Goal: Check status: Check status

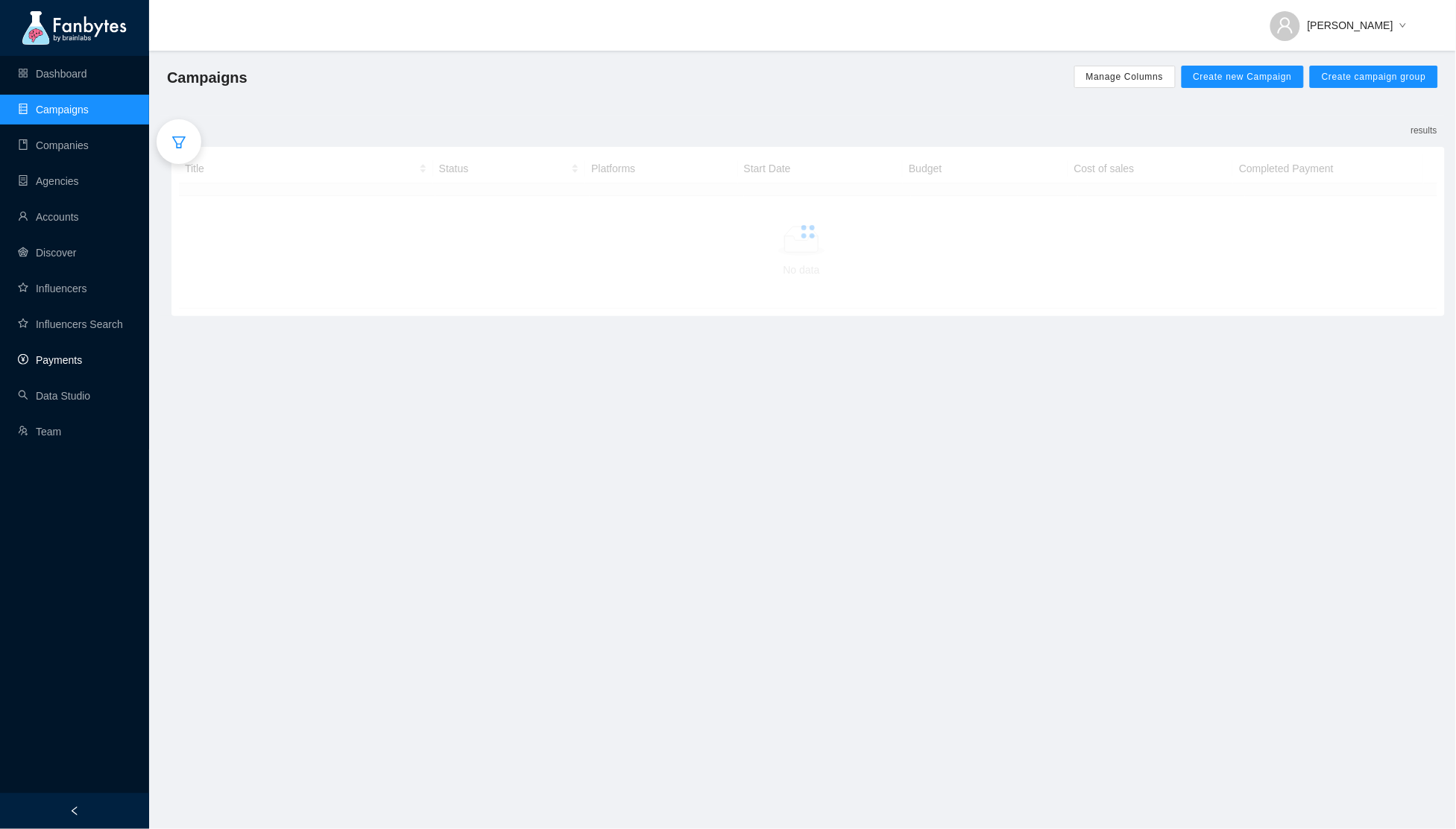
click at [82, 354] on link "Payments" at bounding box center [50, 359] width 64 height 12
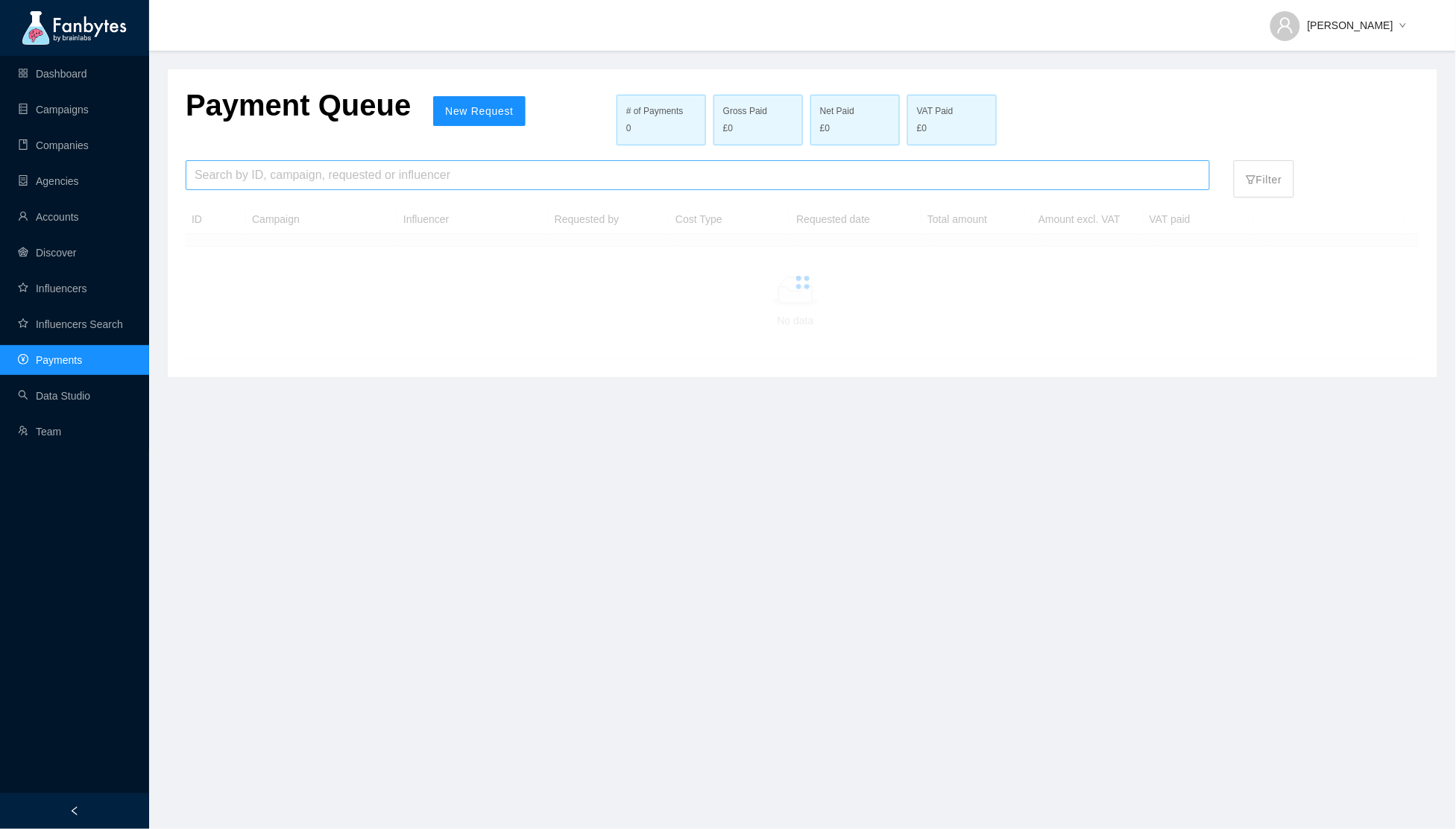
click at [253, 172] on input "search" at bounding box center [698, 175] width 1007 height 29
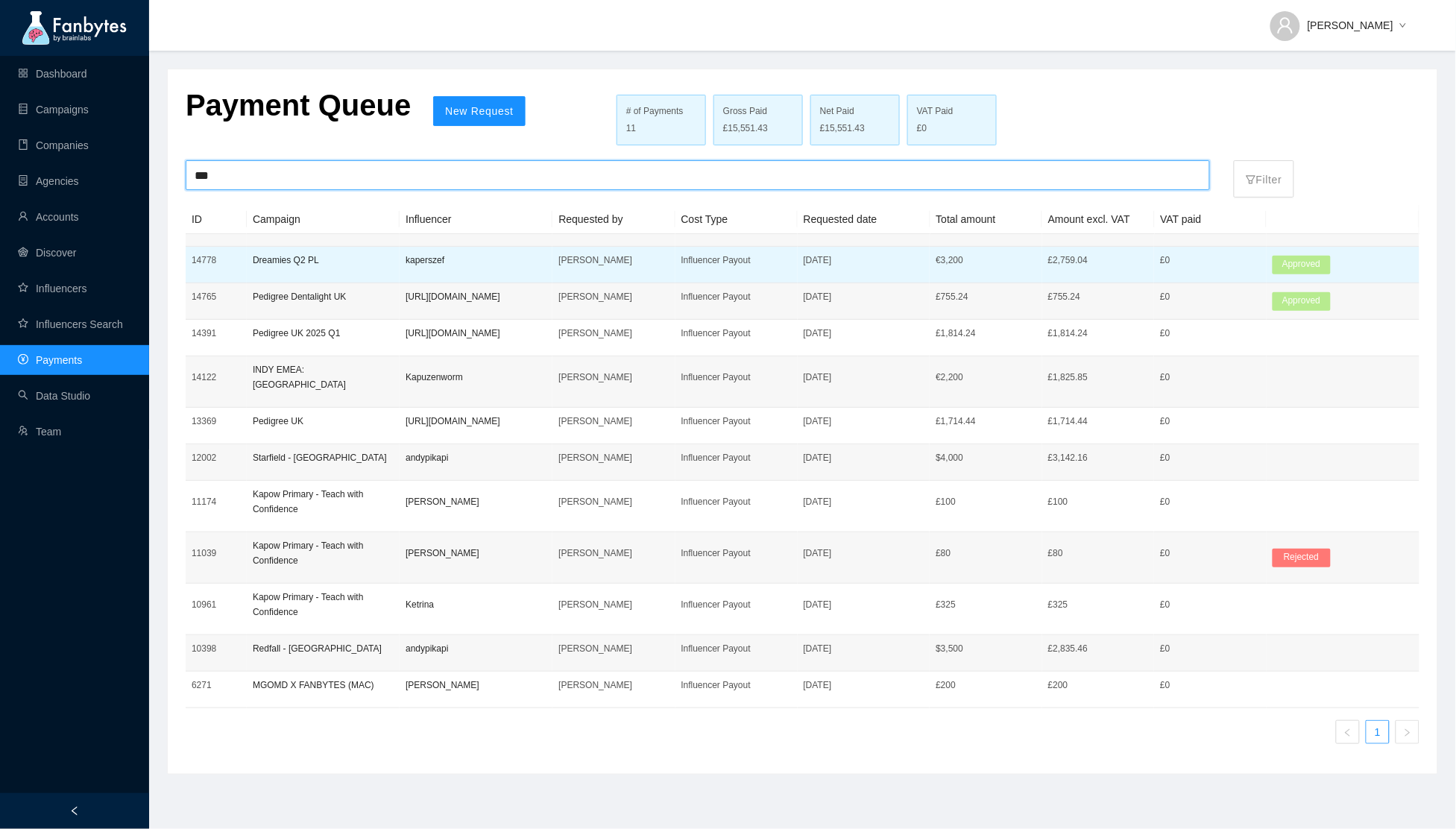
type input "***"
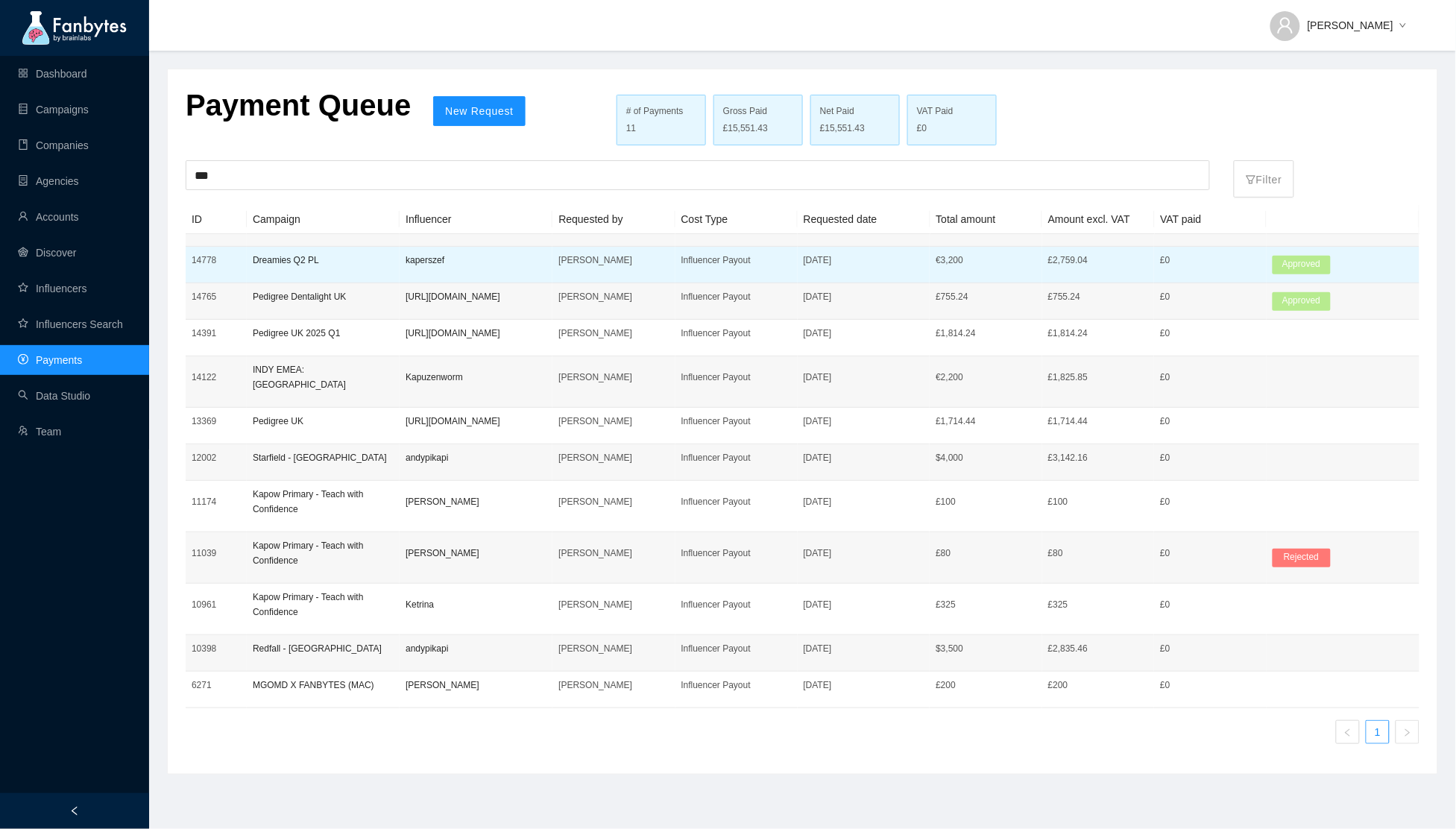
click at [537, 265] on p "kaperszef" at bounding box center [475, 260] width 141 height 15
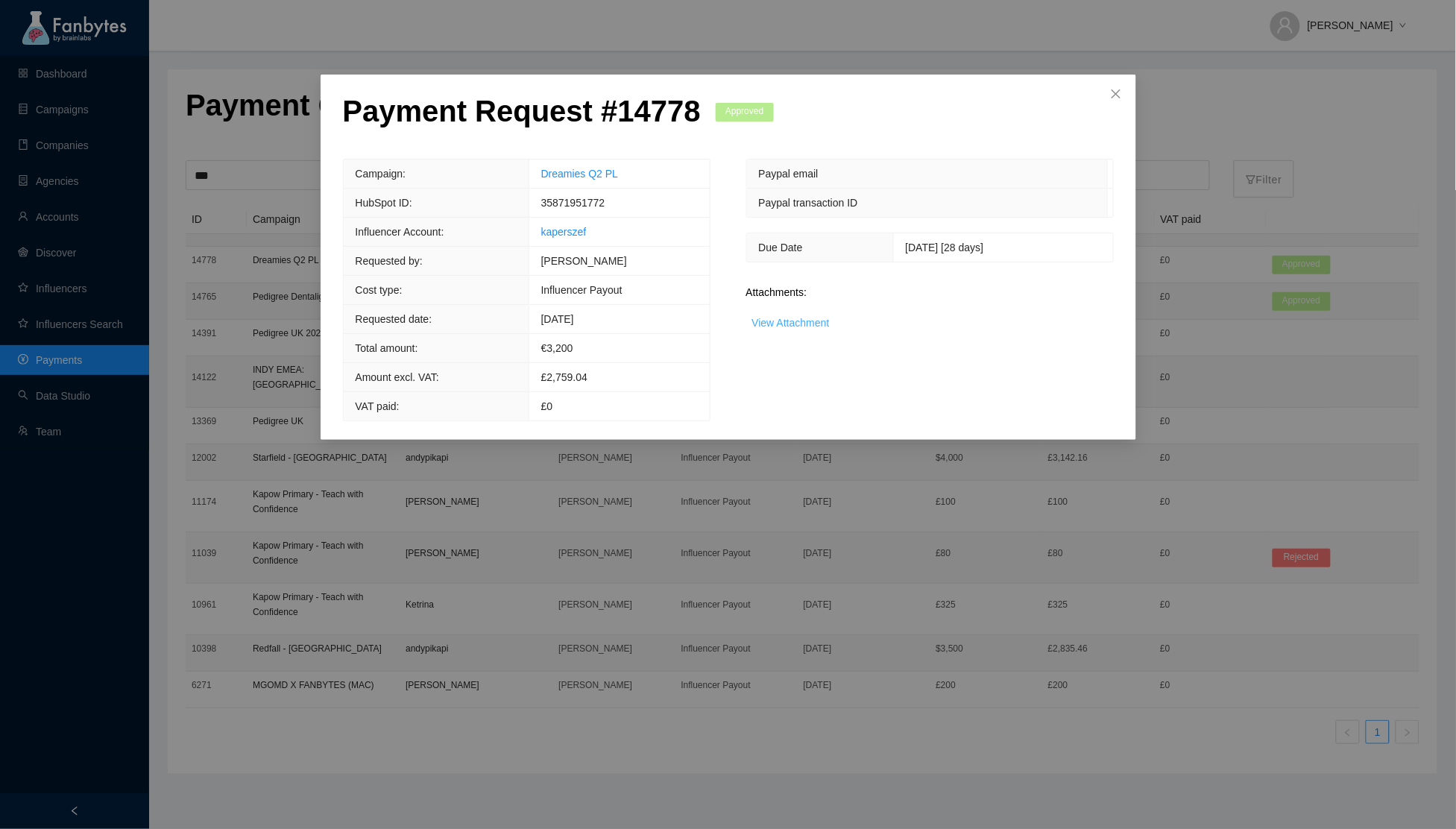
click at [799, 323] on link "View Attachment" at bounding box center [791, 323] width 77 height 12
click at [572, 324] on span "[DATE]" at bounding box center [558, 319] width 33 height 12
click at [575, 311] on td "[DATE]" at bounding box center [618, 320] width 180 height 29
